Goal: Go to known website: Go to known website

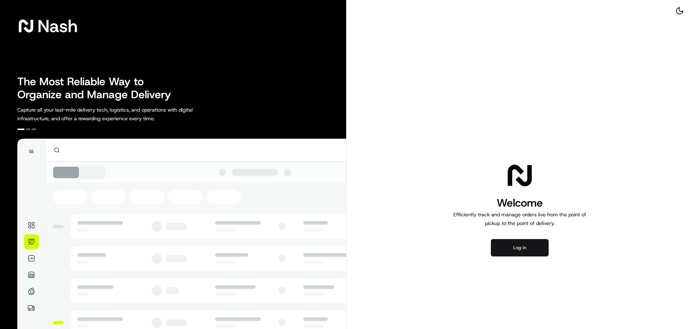
drag, startPoint x: 500, startPoint y: 250, endPoint x: 515, endPoint y: 247, distance: 15.7
click at [500, 250] on button "Log in" at bounding box center [520, 247] width 58 height 17
